Goal: Transaction & Acquisition: Purchase product/service

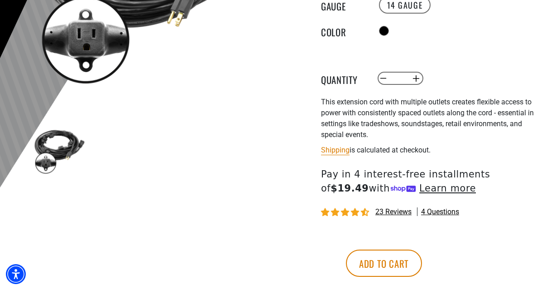
scroll to position [227, 0]
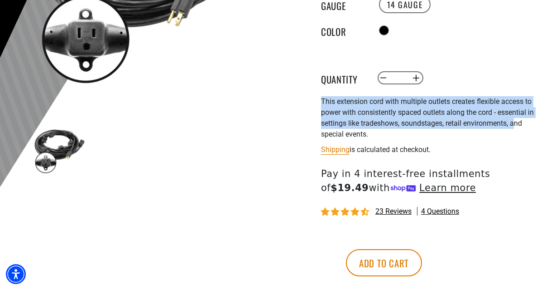
drag, startPoint x: 323, startPoint y: 100, endPoint x: 513, endPoint y: 120, distance: 190.9
click at [513, 120] on span "This extension cord with multiple outlets creates flexible access to power with…" at bounding box center [427, 117] width 213 height 41
click at [475, 117] on div "This extension cord with multiple outlets creates flexible access to power with…" at bounding box center [432, 117] width 222 height 43
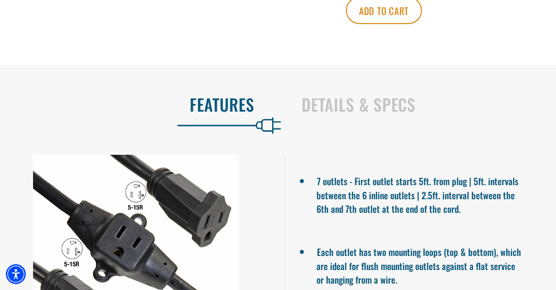
scroll to position [544, 0]
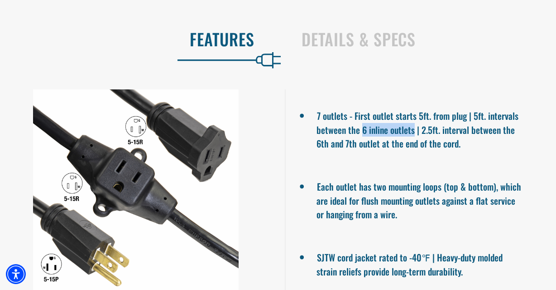
drag, startPoint x: 363, startPoint y: 127, endPoint x: 413, endPoint y: 123, distance: 50.5
click at [413, 123] on li "7 outlets - First outlet starts 5ft. from plug | 5ft. intervals between the 6 i…" at bounding box center [421, 127] width 208 height 43
copy li "6 inline outlets"
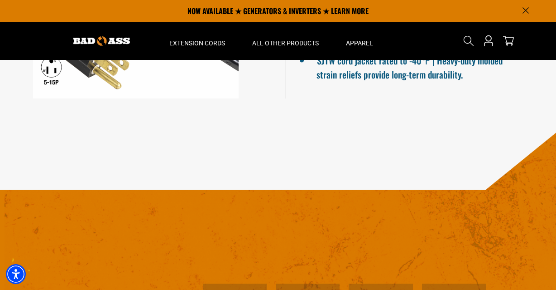
scroll to position [0, 0]
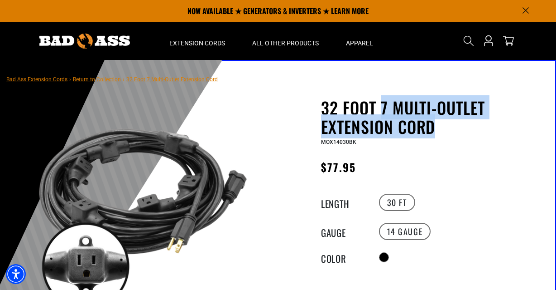
drag, startPoint x: 381, startPoint y: 103, endPoint x: 438, endPoint y: 126, distance: 60.6
click at [438, 126] on h1 "32 Foot 7 Multi-Outlet Extension Cord" at bounding box center [432, 117] width 222 height 38
copy h1 "7 Multi-Outlet Extension Cord"
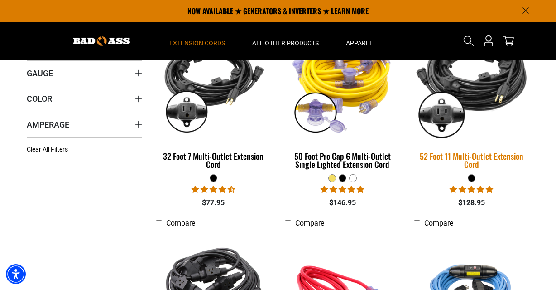
scroll to position [227, 0]
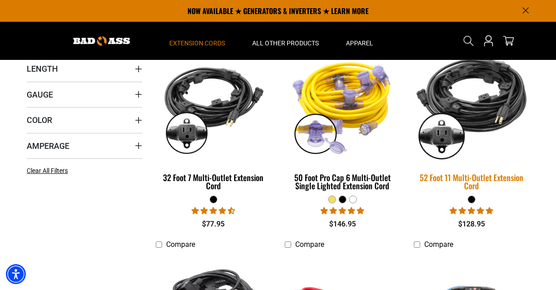
click at [491, 108] on img at bounding box center [471, 106] width 127 height 116
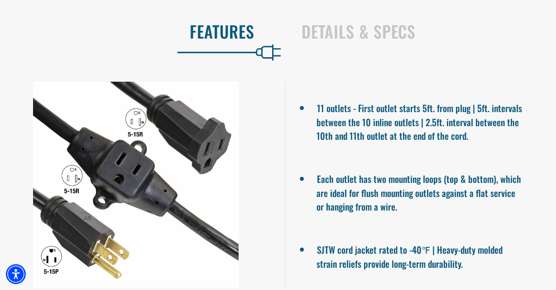
scroll to position [589, 0]
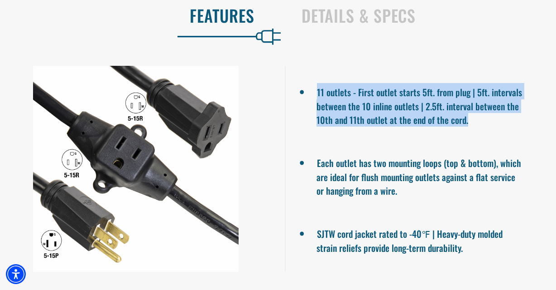
drag, startPoint x: 318, startPoint y: 89, endPoint x: 491, endPoint y: 127, distance: 176.2
click at [492, 127] on ul "11 outlets - First outlet starts 5ft. from plug | 5ft. intervals between the 10…" at bounding box center [420, 169] width 271 height 206
click at [422, 123] on li "11 outlets - First outlet starts 5ft. from plug | 5ft. intervals between the 10…" at bounding box center [421, 104] width 208 height 43
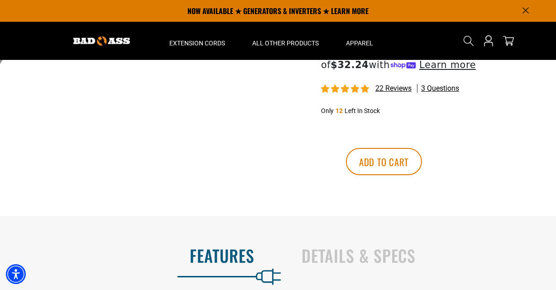
scroll to position [0, 0]
